Goal: Task Accomplishment & Management: Use online tool/utility

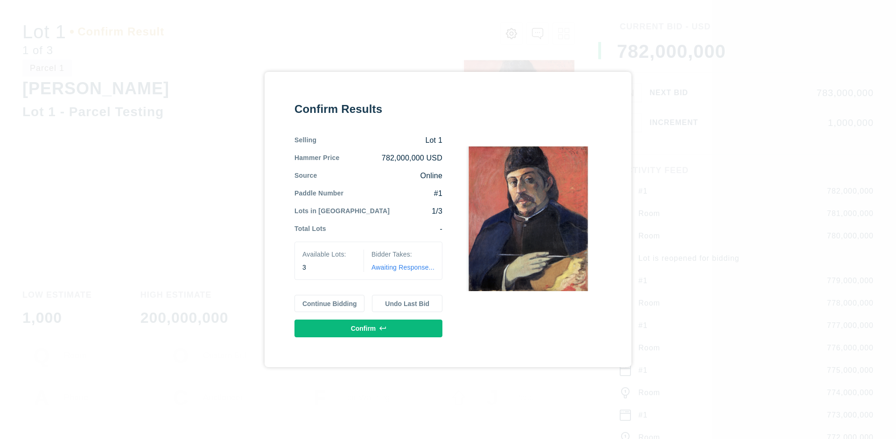
click at [330, 303] on button "Continue Bidding" at bounding box center [330, 304] width 70 height 18
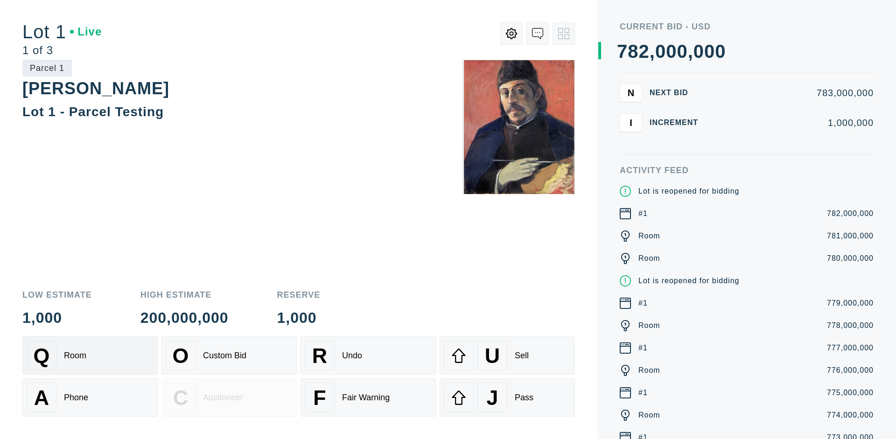
click at [90, 356] on div "Q Room" at bounding box center [90, 356] width 127 height 30
